Goal: Information Seeking & Learning: Understand process/instructions

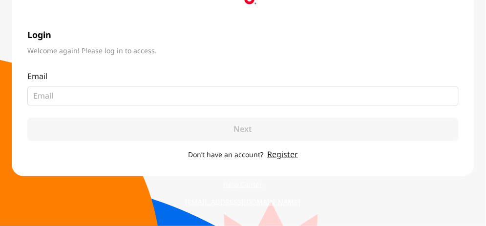
click at [93, 190] on div "English Login Welcome again! Please log in to access. Email Don’t have an accou…" at bounding box center [243, 71] width 486 height 312
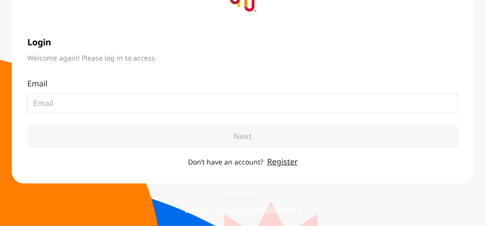
scroll to position [85, 0]
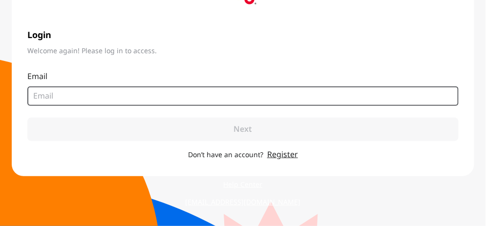
click at [44, 100] on input "email" at bounding box center [239, 96] width 412 height 12
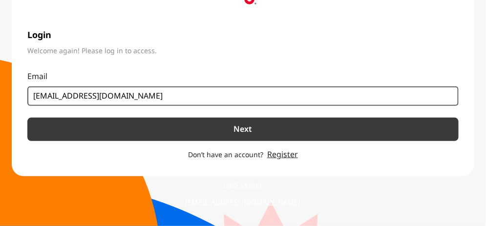
type input "jutaluk.s@bgc.co.th"
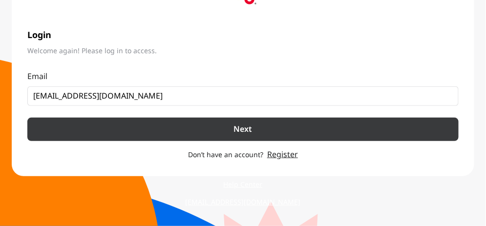
click at [203, 125] on button "Next" at bounding box center [242, 129] width 431 height 23
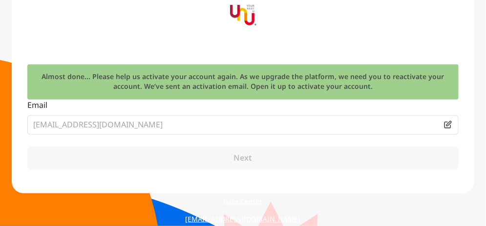
scroll to position [81, 0]
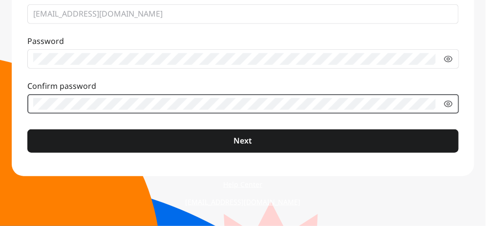
click button "Next" at bounding box center [242, 140] width 431 height 23
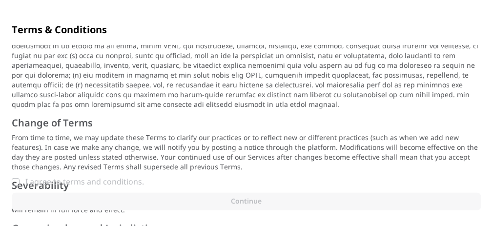
scroll to position [991, 0]
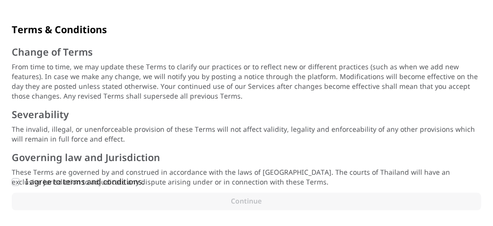
drag, startPoint x: 17, startPoint y: 182, endPoint x: 83, endPoint y: 185, distance: 66.0
click at [17, 183] on icon at bounding box center [16, 182] width 6 height 6
click at [17, 183] on input "I agree to terms and conditions." at bounding box center [16, 182] width 8 height 8
checkbox input "true"
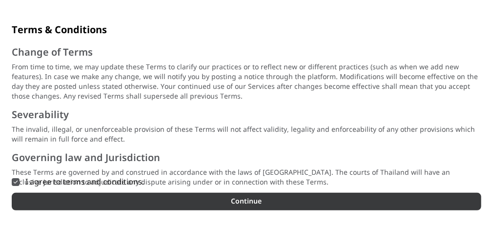
click at [140, 199] on button "Continue" at bounding box center [247, 202] width 470 height 18
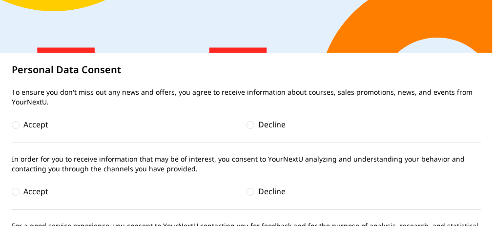
scroll to position [211, 0]
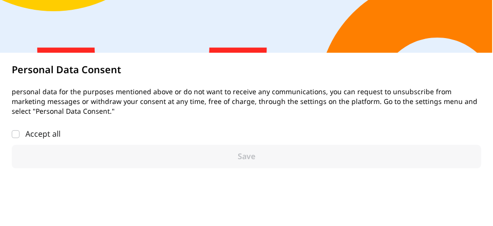
click at [20, 135] on label "Accept all" at bounding box center [247, 134] width 470 height 12
click at [20, 135] on input "Accept all" at bounding box center [16, 134] width 8 height 8
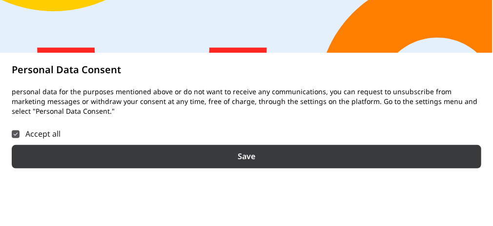
click at [256, 155] on button "Save" at bounding box center [247, 156] width 470 height 23
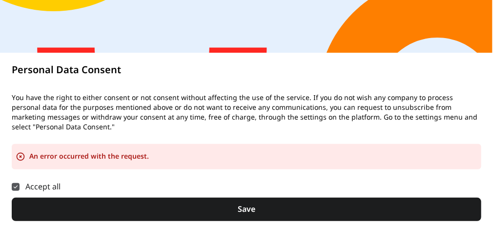
scroll to position [0, 0]
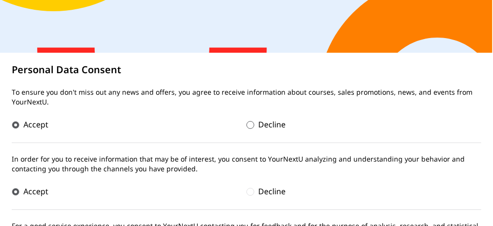
click at [247, 124] on div at bounding box center [251, 125] width 8 height 8
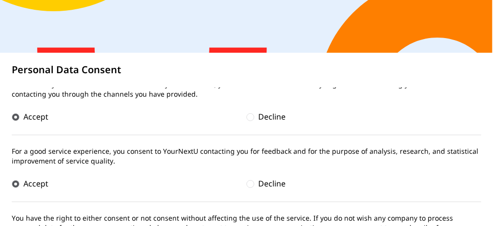
scroll to position [98, 0]
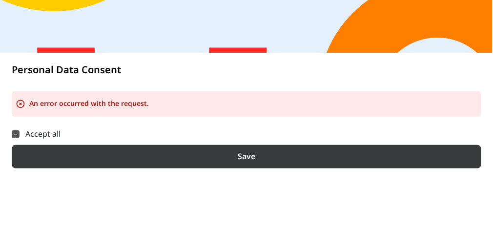
click at [250, 159] on button "Save" at bounding box center [247, 156] width 470 height 23
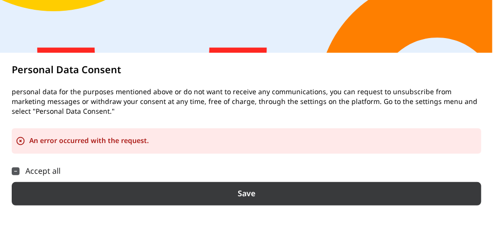
scroll to position [248, 0]
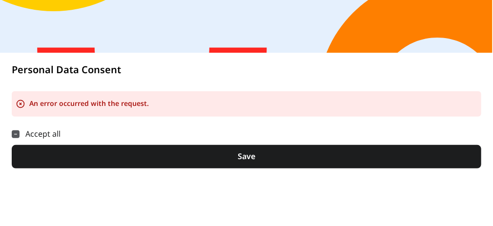
click at [20, 131] on label "Accept all" at bounding box center [247, 134] width 470 height 12
click at [20, 131] on input "Accept all" at bounding box center [16, 134] width 8 height 8
click at [15, 135] on icon at bounding box center [16, 134] width 6 height 6
click at [15, 135] on input "Accept all" at bounding box center [16, 134] width 8 height 8
click at [15, 135] on icon at bounding box center [16, 134] width 6 height 6
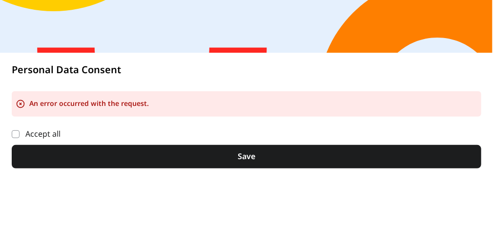
click at [15, 135] on input "Accept all" at bounding box center [16, 134] width 8 height 8
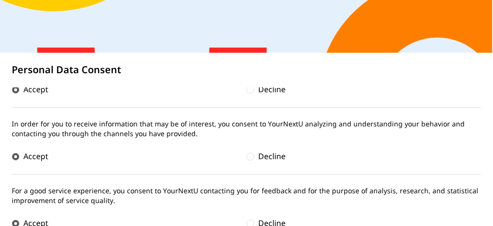
scroll to position [0, 0]
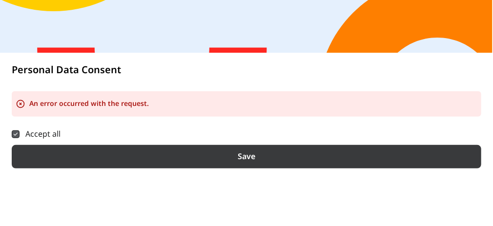
click at [242, 156] on button "Save" at bounding box center [247, 156] width 470 height 23
checkbox input "true"
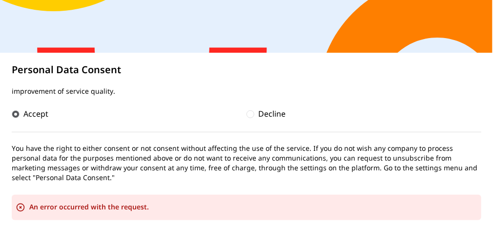
scroll to position [220, 0]
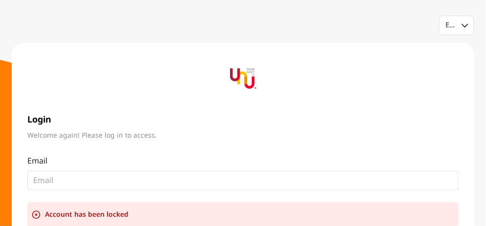
click at [227, 76] on div at bounding box center [243, 79] width 40 height 40
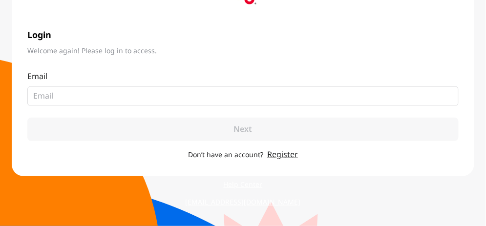
click at [251, 184] on link "Help Center" at bounding box center [243, 185] width 131 height 18
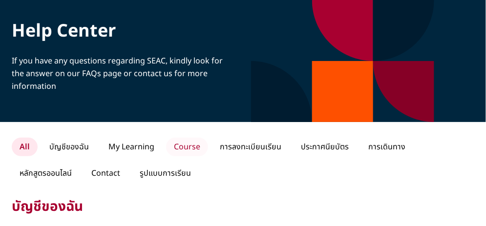
click at [178, 146] on p "Course" at bounding box center [187, 147] width 42 height 19
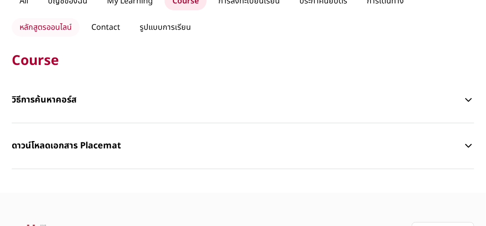
scroll to position [98, 0]
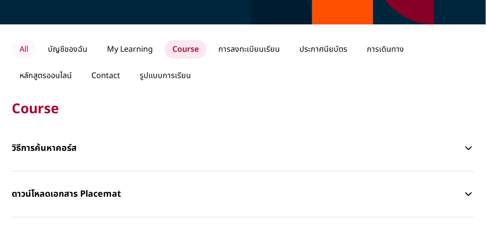
click at [20, 48] on p "All" at bounding box center [24, 49] width 24 height 19
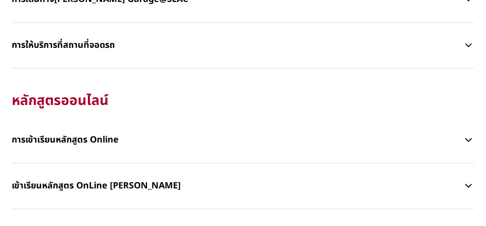
scroll to position [1417, 0]
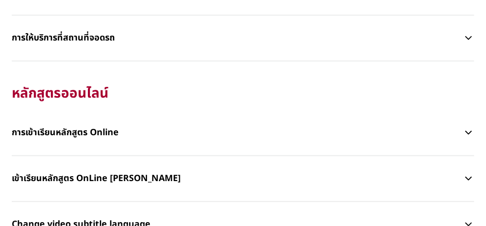
click at [69, 131] on p "การเข้าเรียนหลักสูตร Online" at bounding box center [237, 132] width 451 height 29
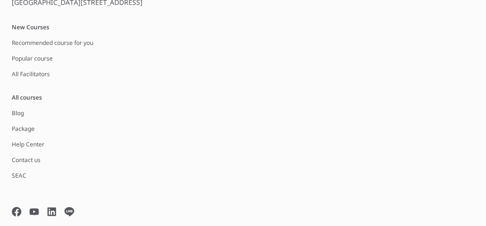
scroll to position [2096, 0]
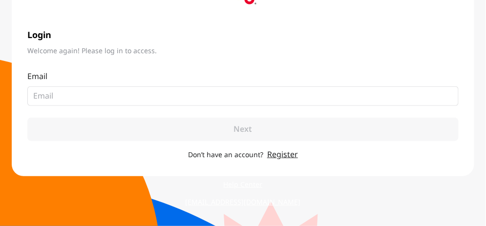
click at [241, 185] on link "Help Center" at bounding box center [243, 185] width 131 height 18
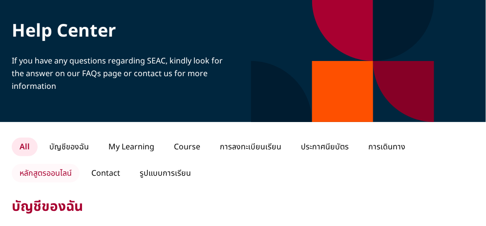
click at [34, 171] on p "หลักสูตรออนไลน์" at bounding box center [46, 173] width 68 height 19
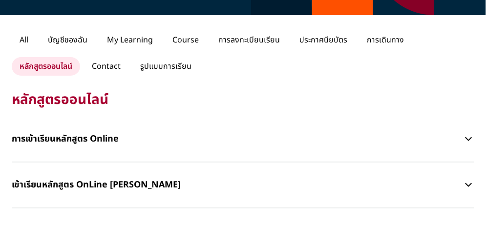
scroll to position [98, 0]
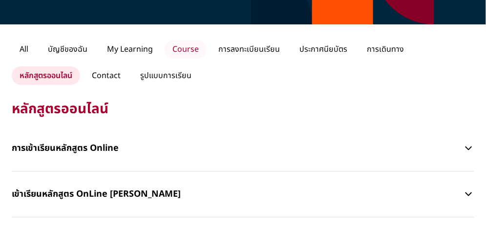
click at [185, 45] on p "Course" at bounding box center [186, 49] width 42 height 19
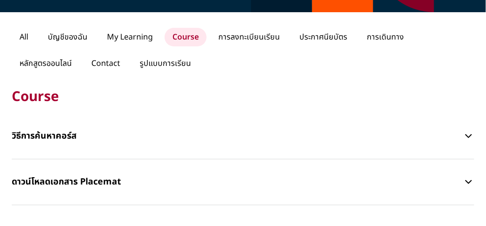
scroll to position [195, 0]
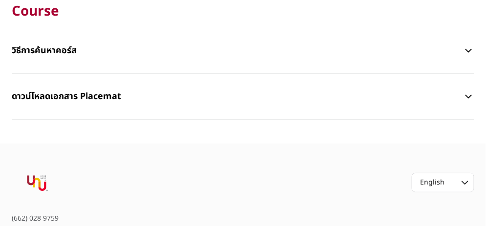
click at [201, 92] on p "ดาวน์โหลดเอกสาร Placemat" at bounding box center [237, 96] width 451 height 29
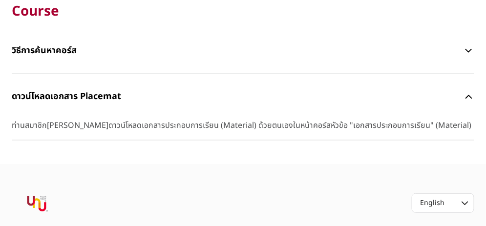
click at [199, 68] on div "วิธีการค้นหาคอร์ส" at bounding box center [243, 51] width 463 height 46
click at [203, 37] on p "วิธีการค้นหาคอร์ส" at bounding box center [237, 50] width 451 height 29
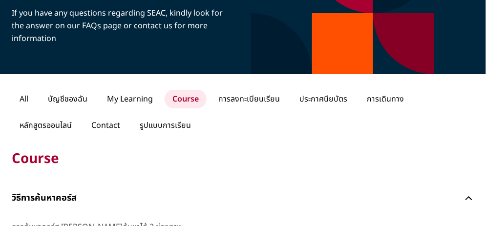
scroll to position [0, 0]
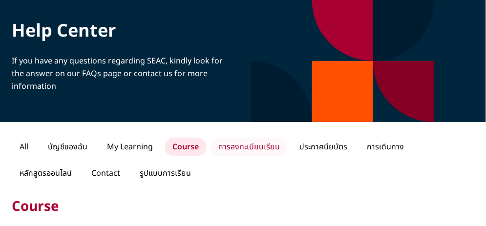
click at [245, 145] on p "การลงทะเบียนเรียน" at bounding box center [249, 147] width 77 height 19
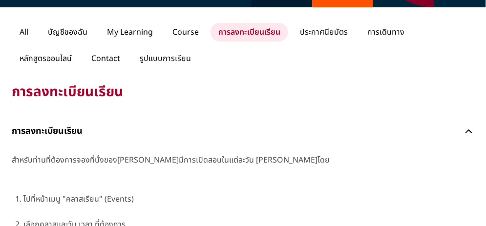
scroll to position [100, 0]
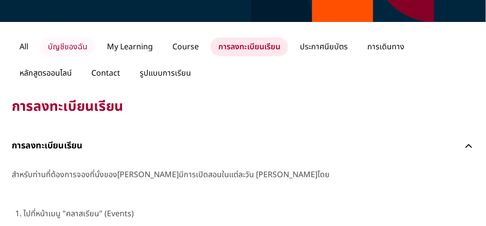
click at [75, 47] on p "บัญชีของฉัน" at bounding box center [67, 47] width 55 height 19
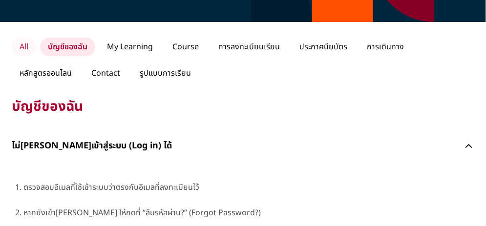
click at [20, 45] on p "All" at bounding box center [24, 47] width 24 height 19
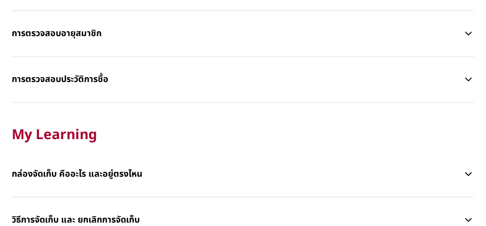
scroll to position [637, 0]
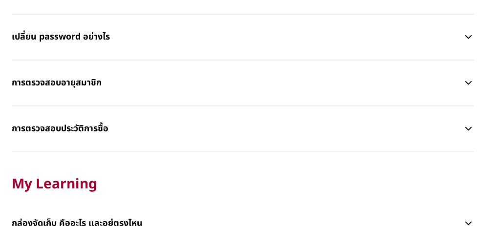
click at [87, 78] on p "การตรวจสอบอายุสมาชิก" at bounding box center [237, 82] width 451 height 29
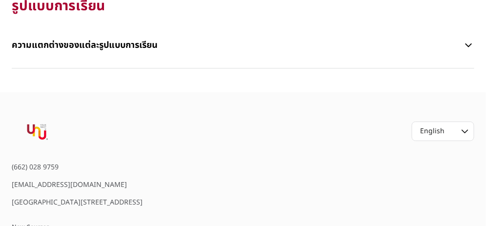
scroll to position [2299, 0]
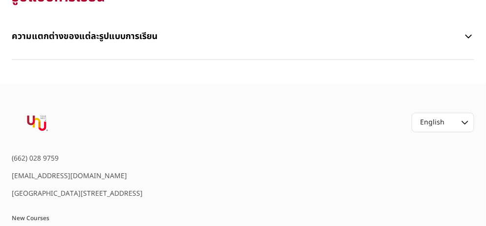
click at [99, 39] on p "ความแตกต่างของแต่ละรูปแบบการเรียน" at bounding box center [237, 36] width 451 height 29
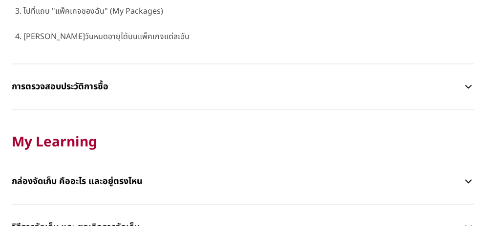
scroll to position [491, 0]
